Goal: Book appointment/travel/reservation

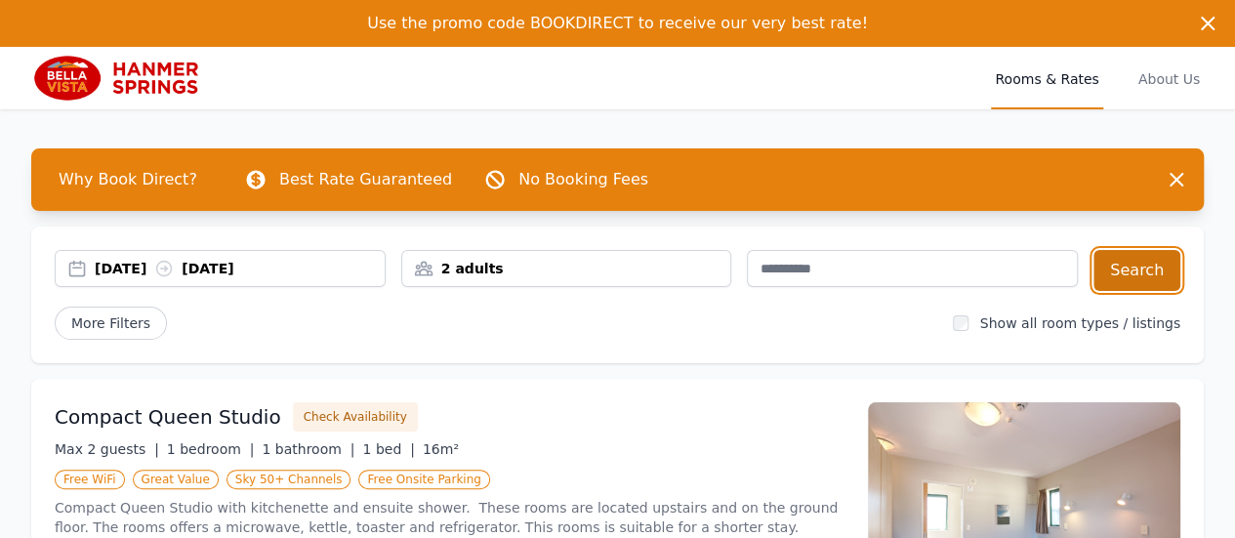
click at [1145, 273] on button "Search" at bounding box center [1137, 270] width 87 height 41
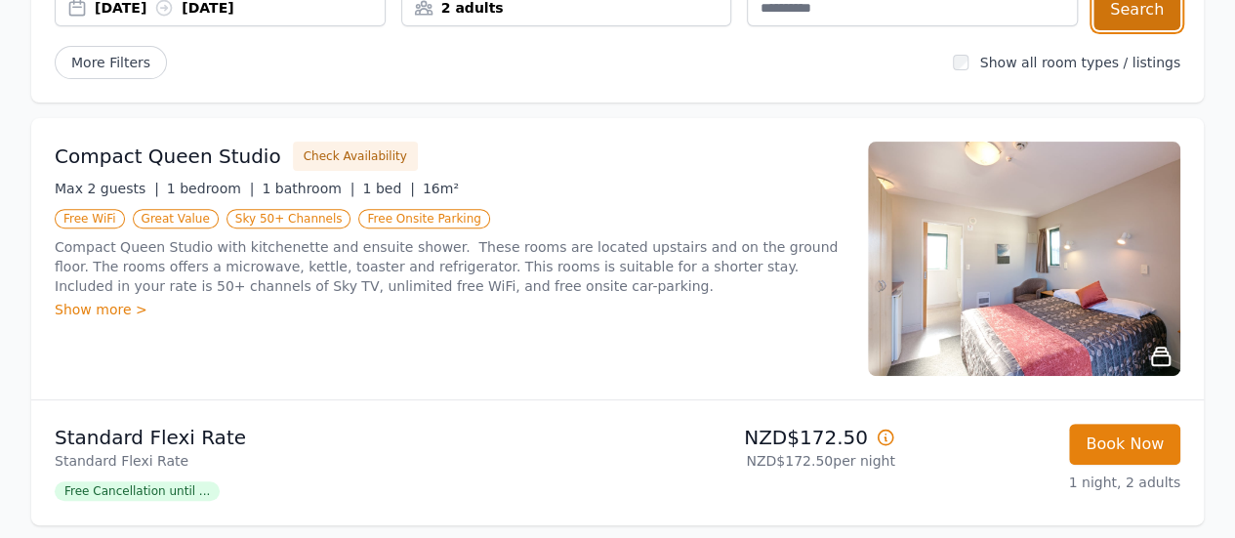
scroll to position [264, 0]
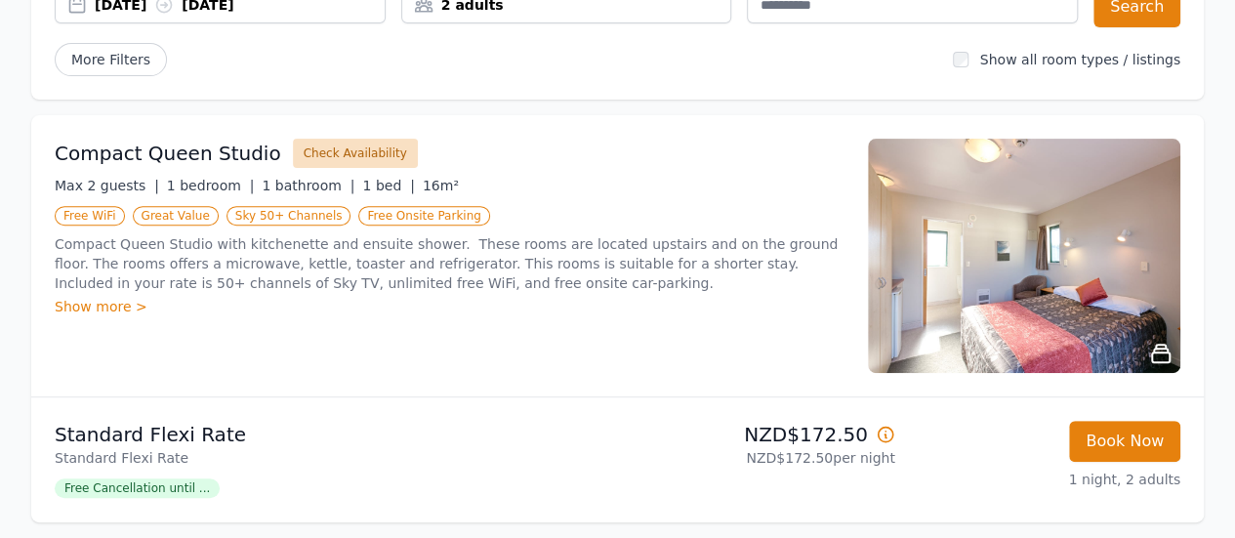
click at [333, 153] on button "Check Availability" at bounding box center [355, 153] width 125 height 29
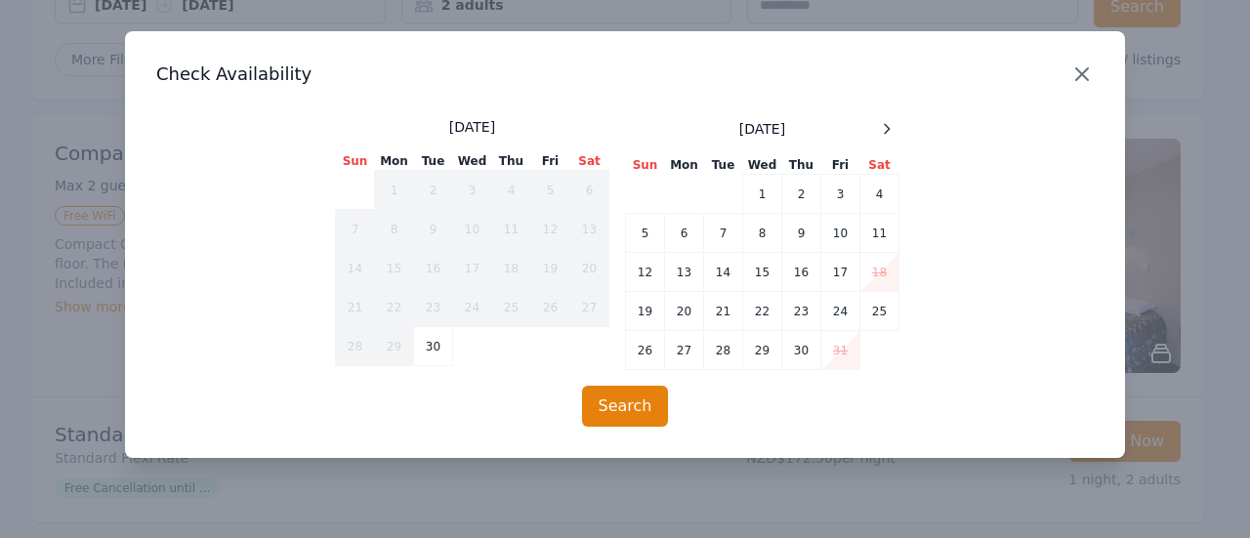
click at [1081, 66] on icon "button" at bounding box center [1081, 73] width 23 height 23
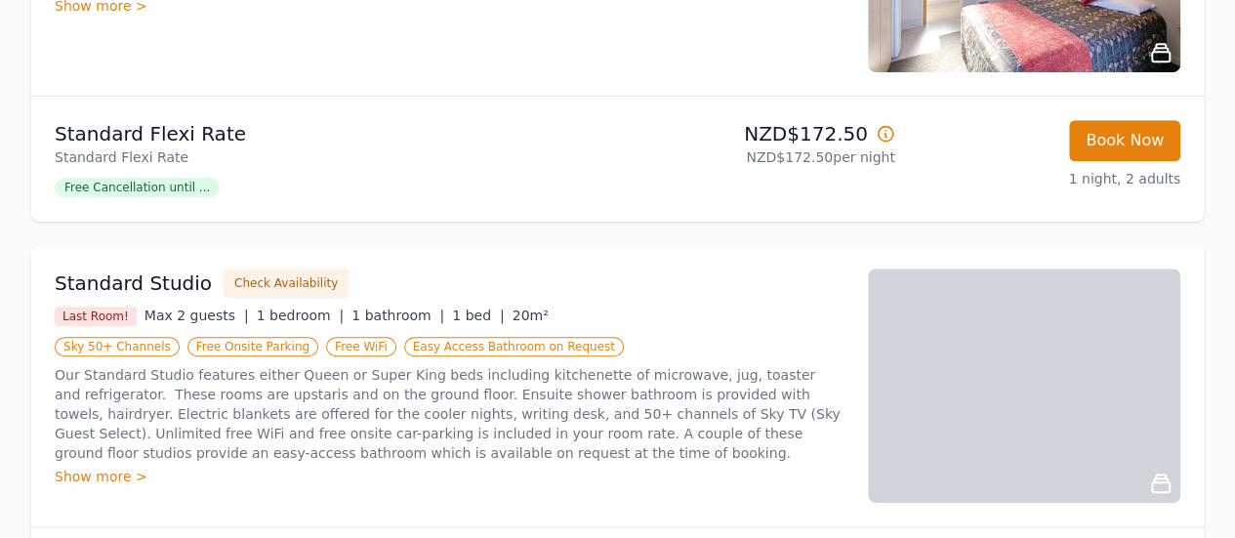
scroll to position [568, 0]
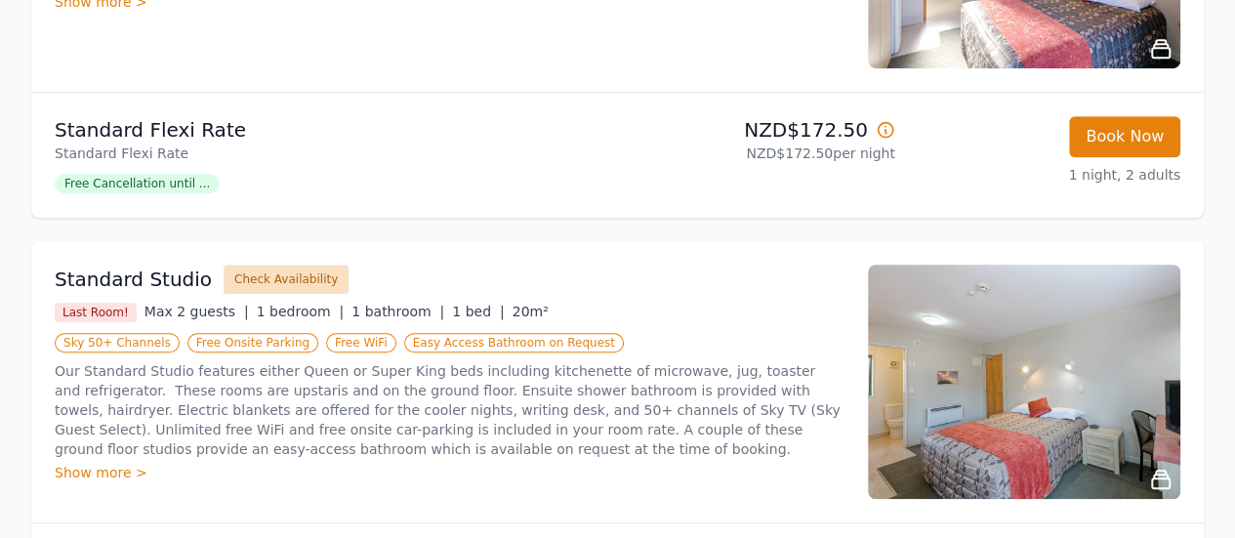
click at [270, 282] on button "Check Availability" at bounding box center [286, 279] width 125 height 29
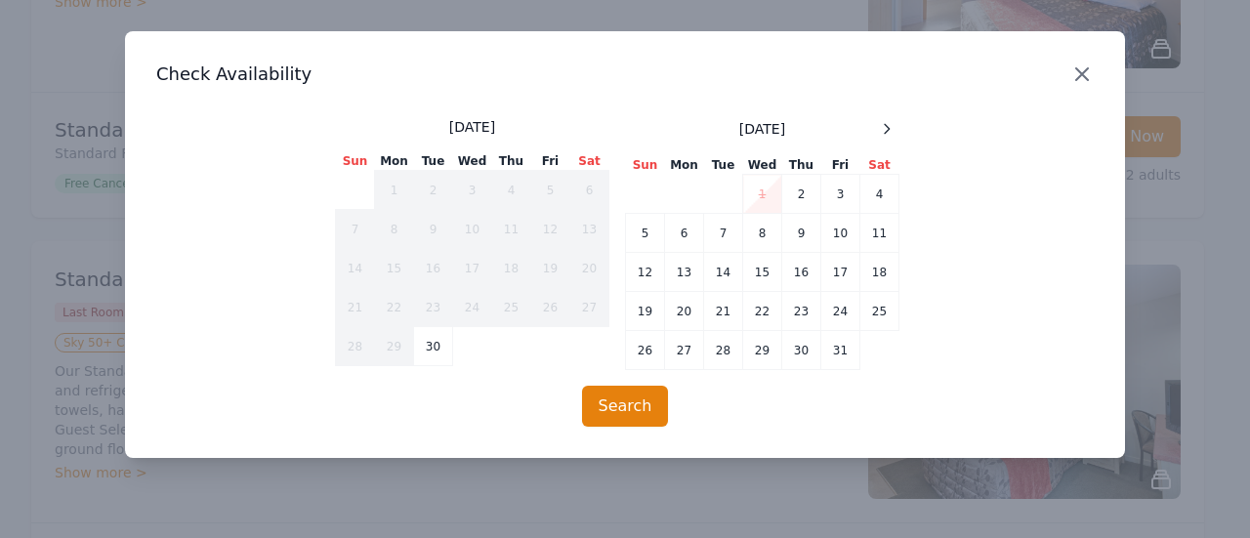
click at [1080, 73] on icon "button" at bounding box center [1082, 74] width 12 height 12
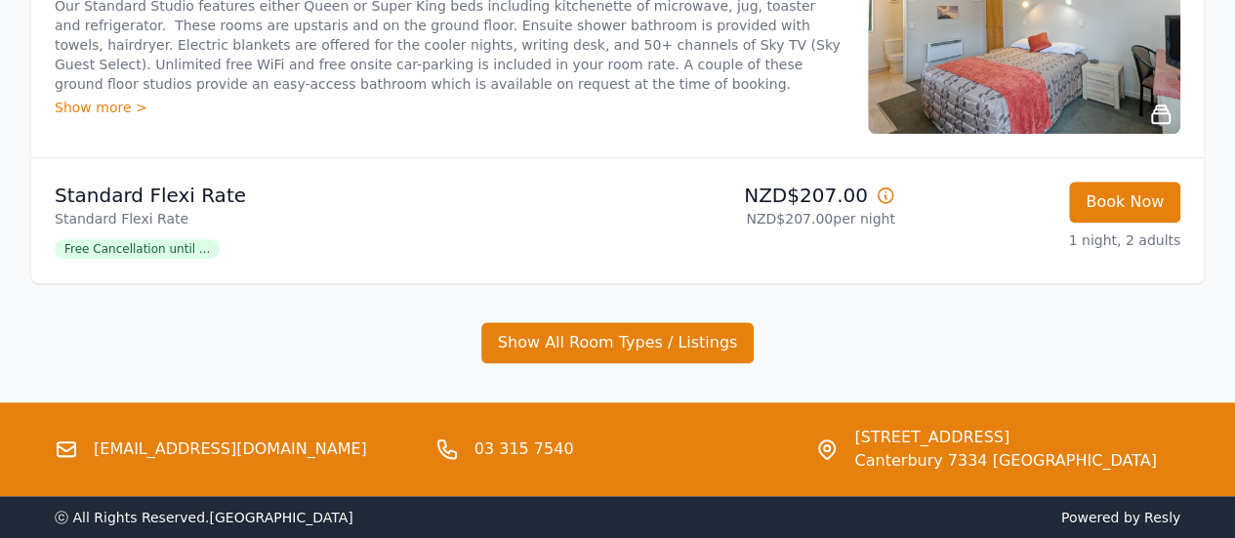
scroll to position [935, 0]
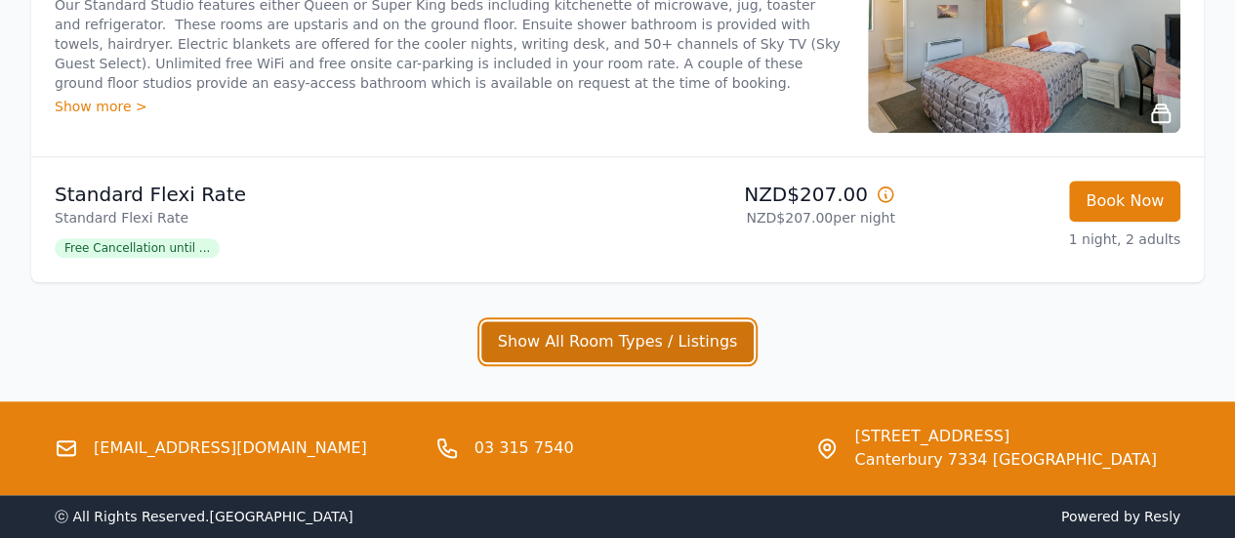
click at [654, 349] on button "Show All Room Types / Listings" at bounding box center [617, 341] width 273 height 41
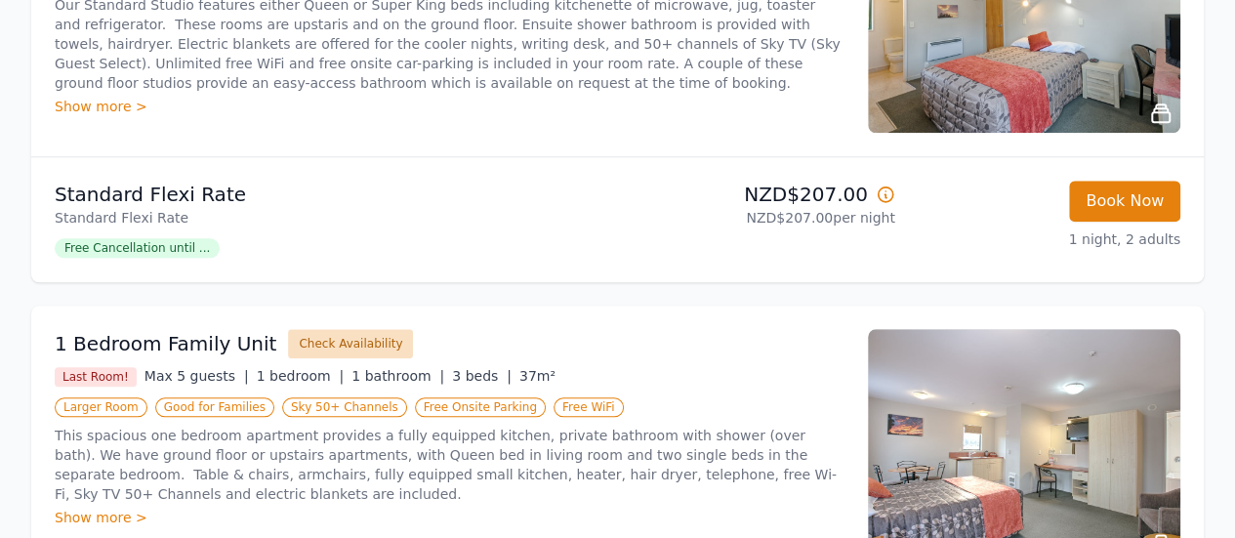
click at [329, 348] on button "Check Availability" at bounding box center [350, 343] width 125 height 29
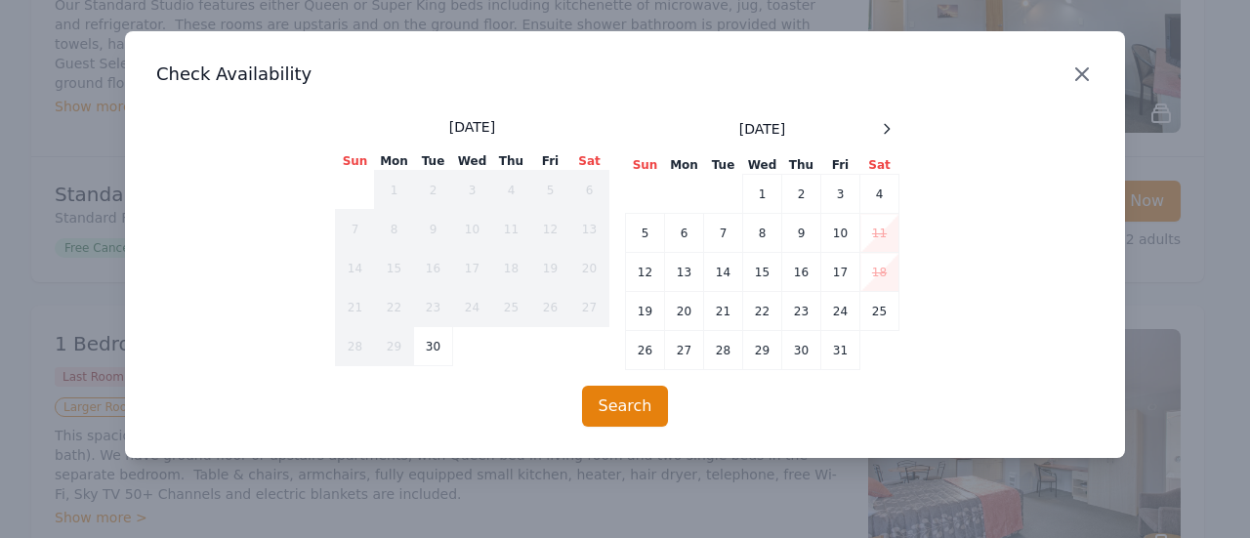
click at [1082, 81] on icon "button" at bounding box center [1081, 73] width 23 height 23
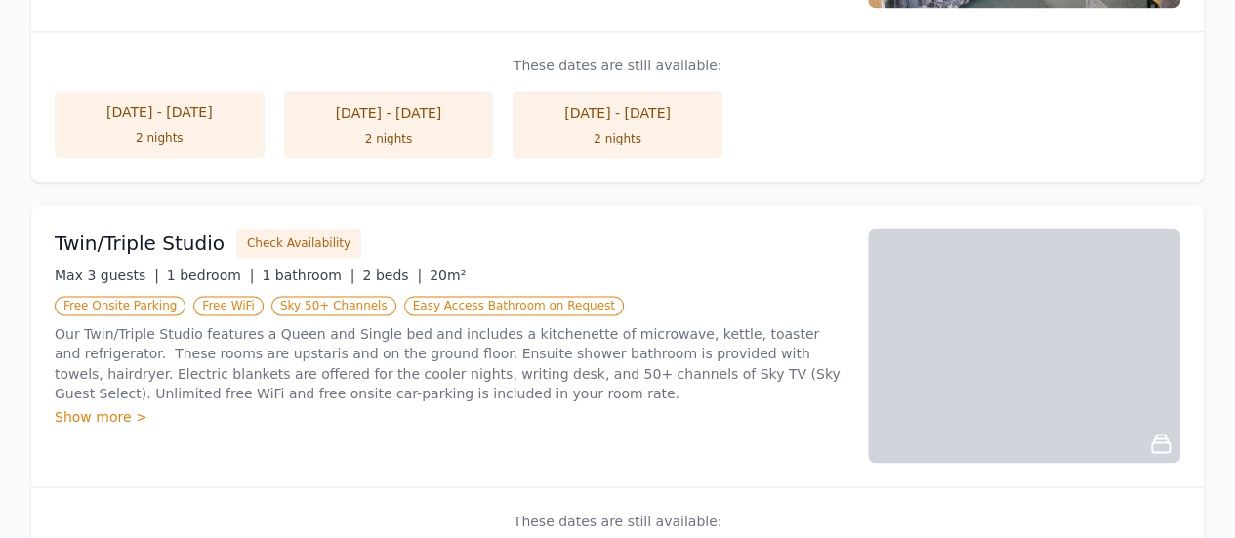
scroll to position [1501, 0]
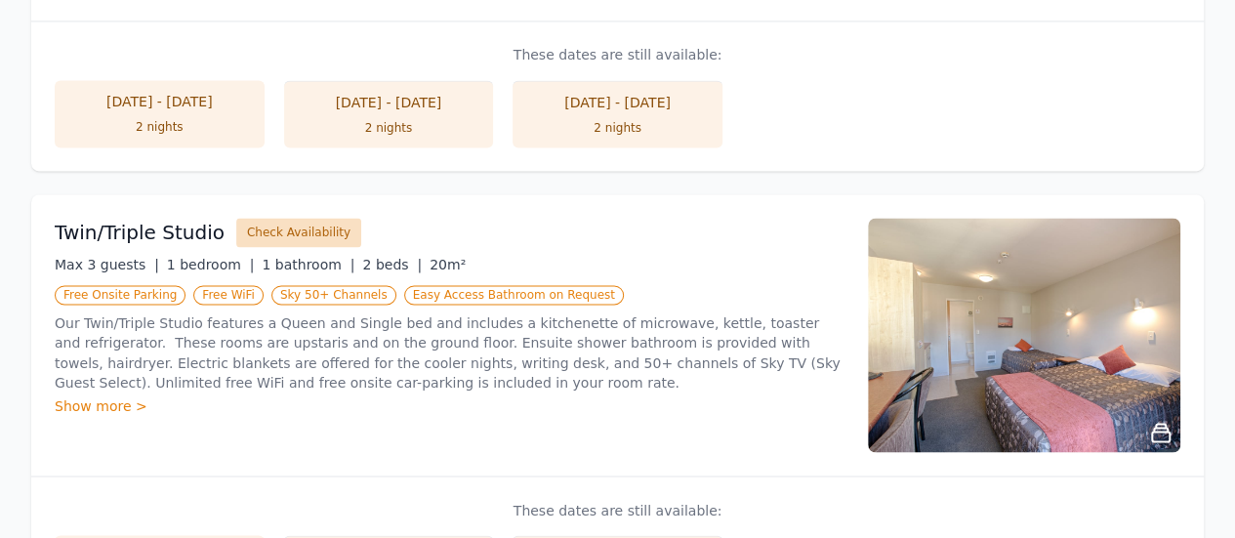
click at [289, 240] on button "Check Availability" at bounding box center [298, 232] width 125 height 29
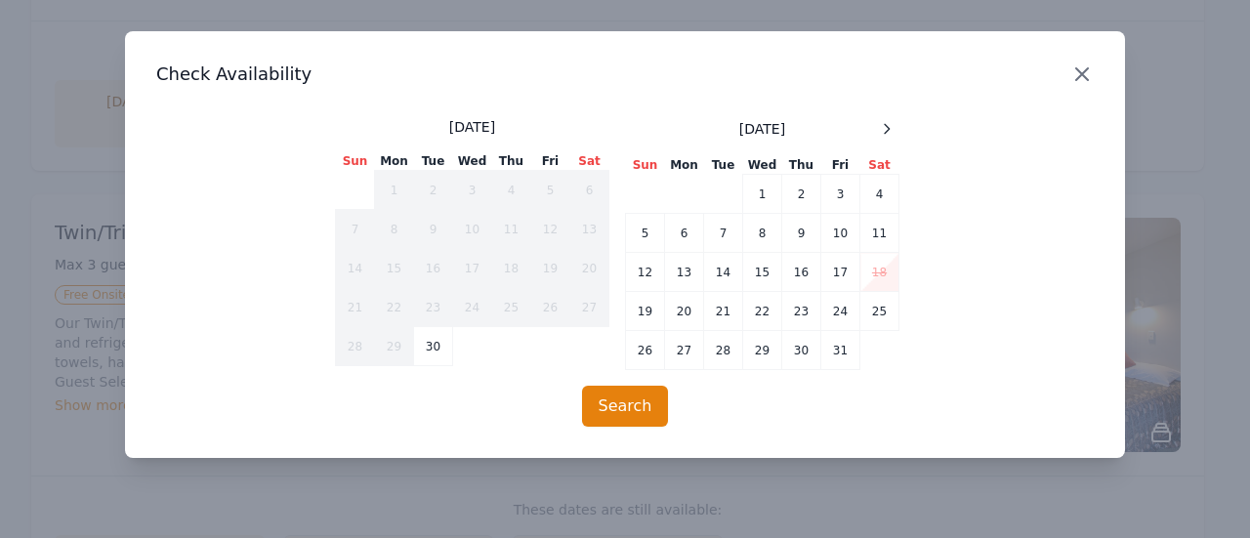
click at [1075, 73] on icon "button" at bounding box center [1081, 73] width 23 height 23
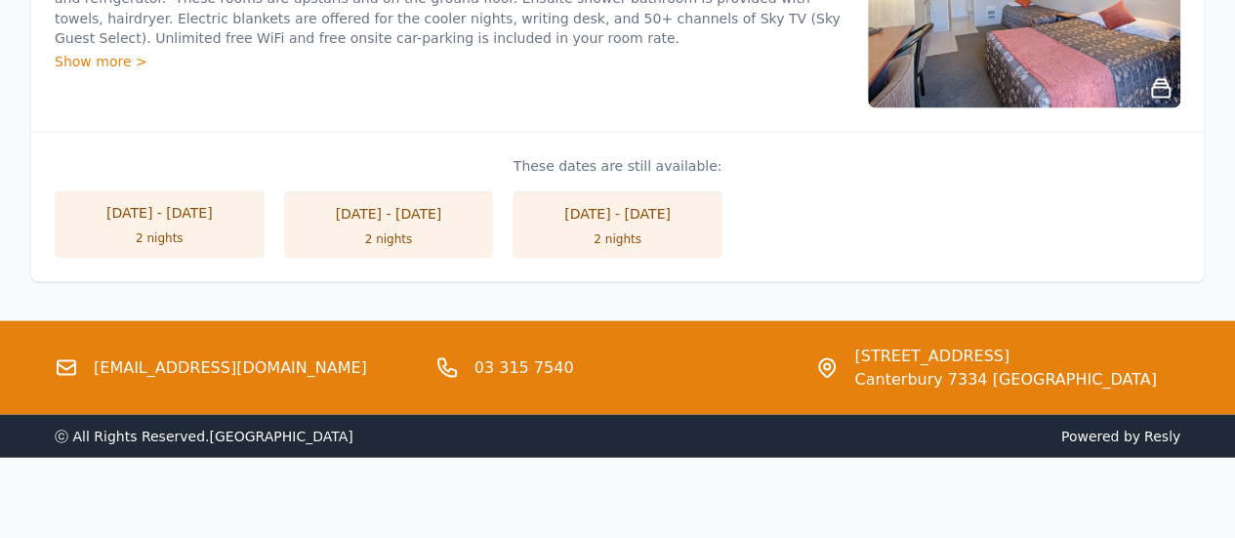
scroll to position [1854, 0]
